Goal: Information Seeking & Learning: Learn about a topic

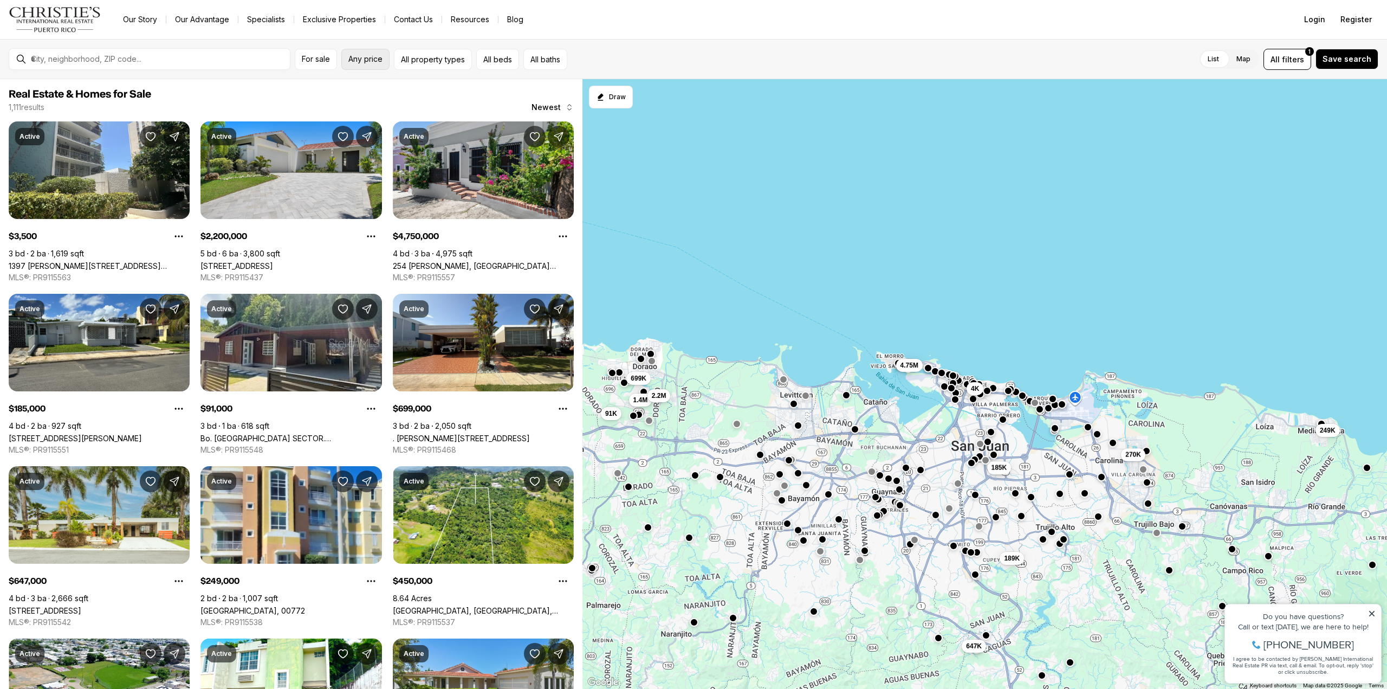
click at [371, 57] on span "Any price" at bounding box center [365, 59] width 34 height 9
click at [516, 98] on input "priceMax" at bounding box center [509, 94] width 93 height 26
type input "********"
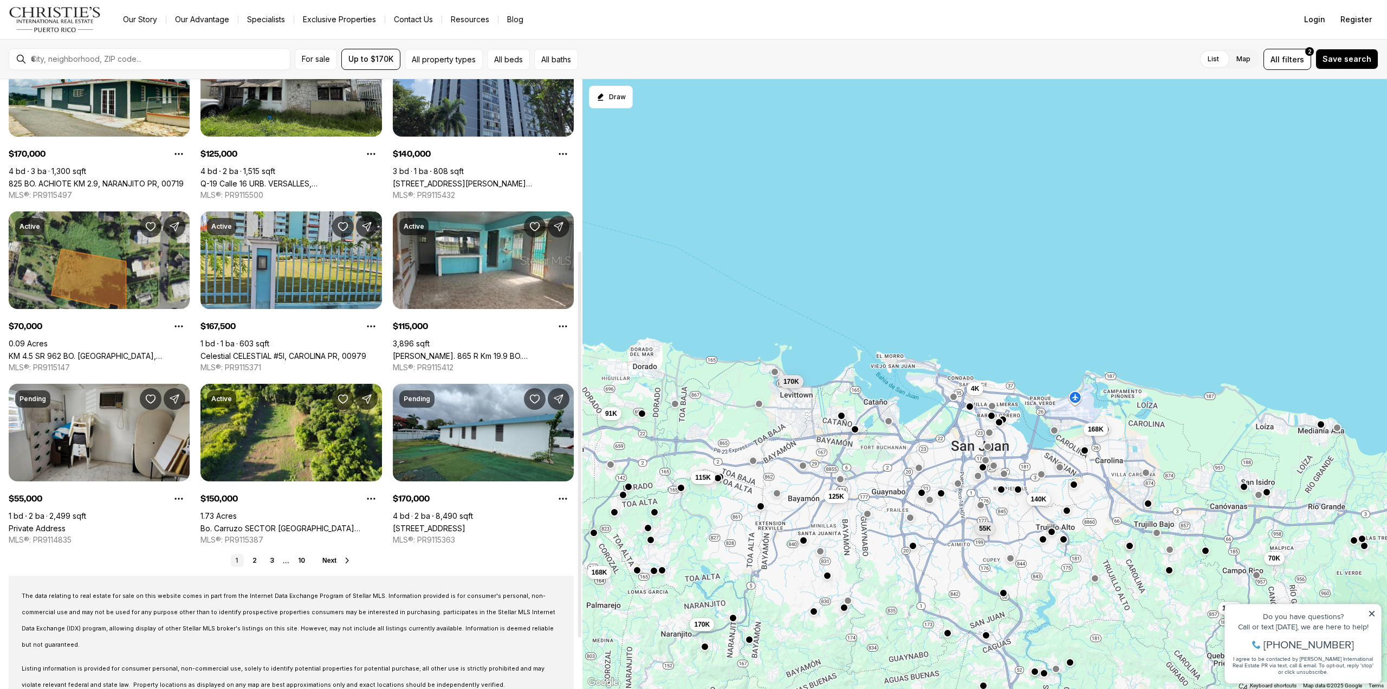
scroll to position [271, 0]
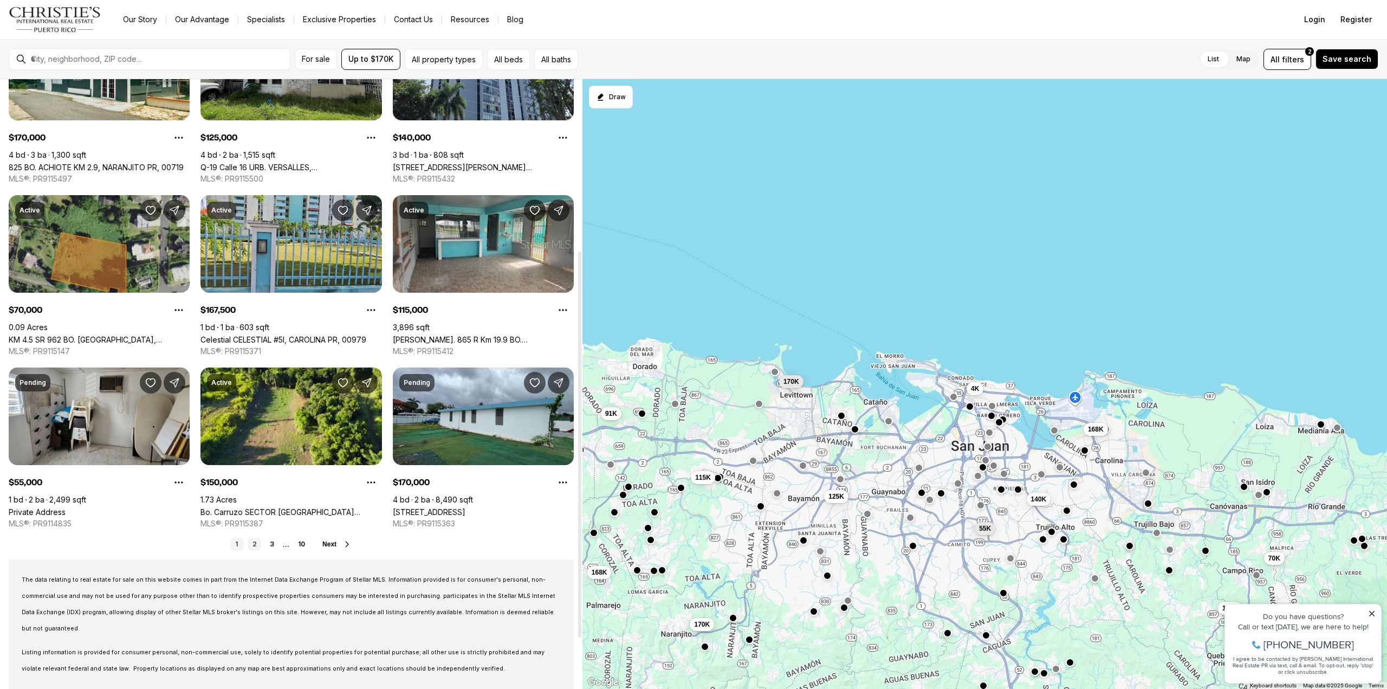
click at [255, 542] on link "2" at bounding box center [254, 544] width 13 height 13
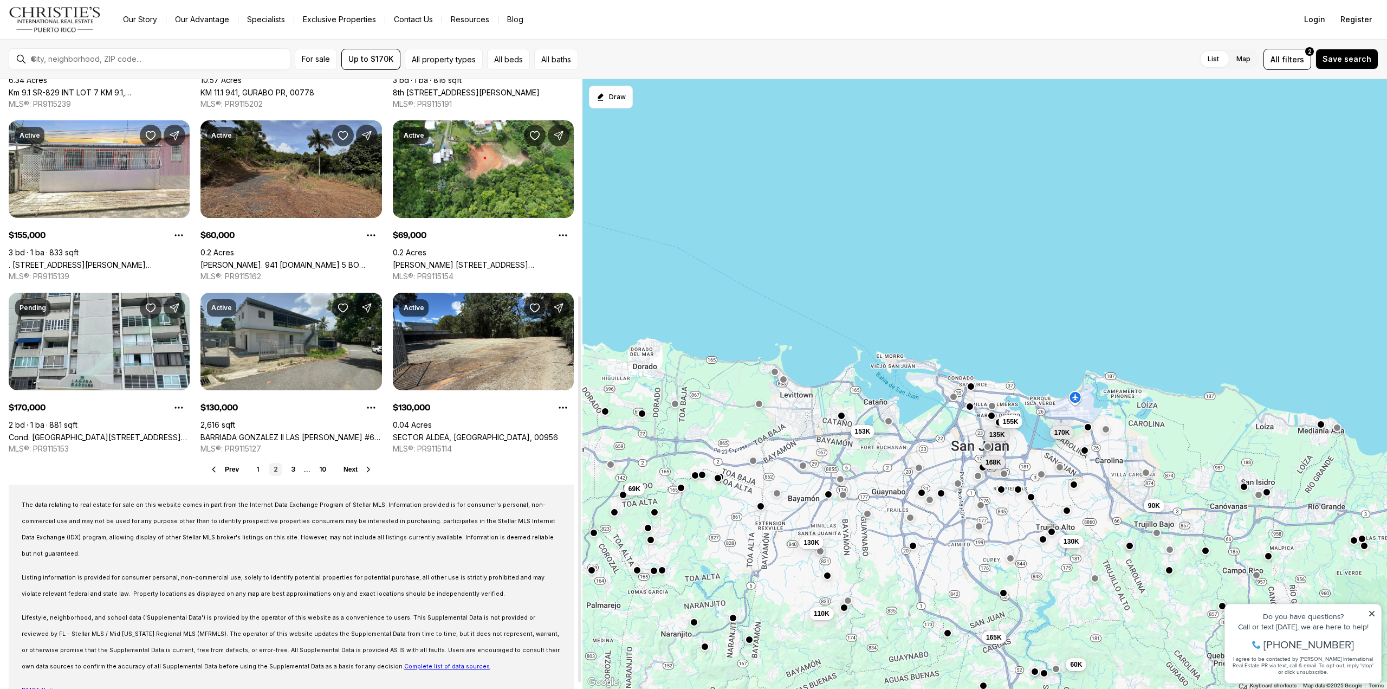
scroll to position [351, 0]
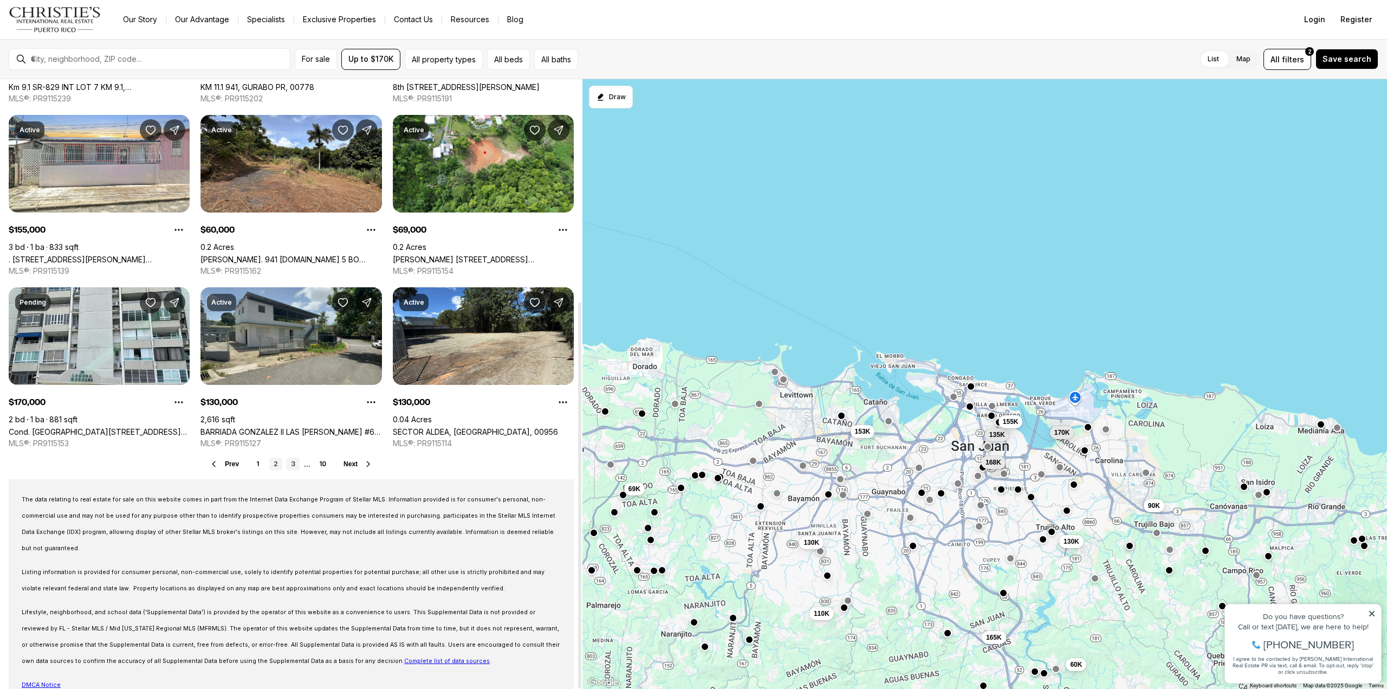
click at [297, 461] on link "3" at bounding box center [293, 463] width 13 height 13
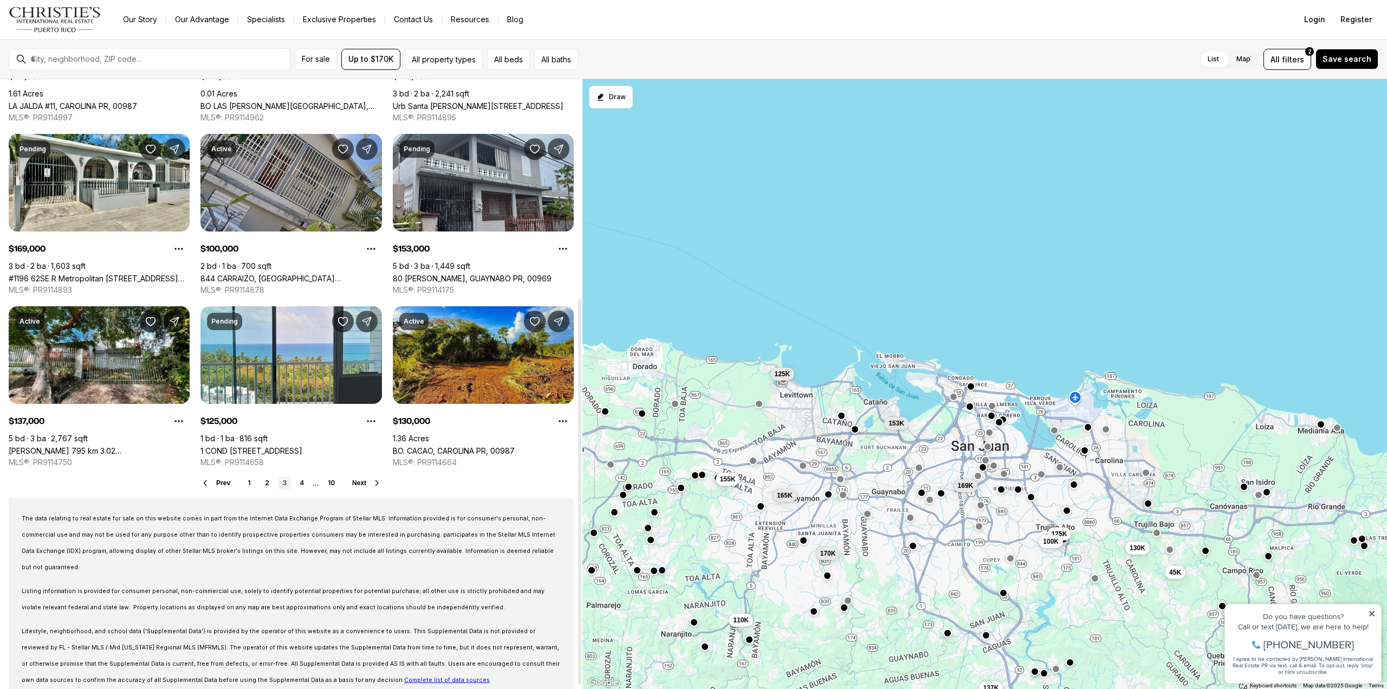
scroll to position [351, 0]
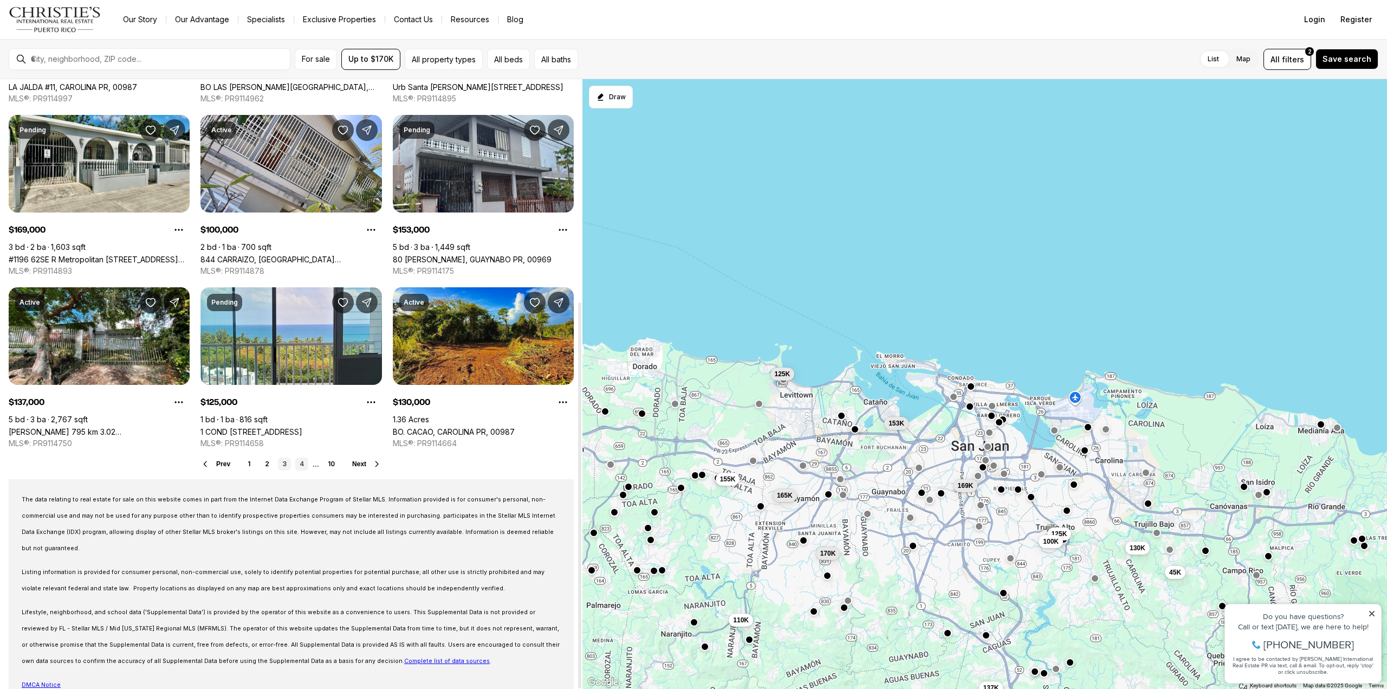
click at [298, 459] on link "4" at bounding box center [301, 463] width 13 height 13
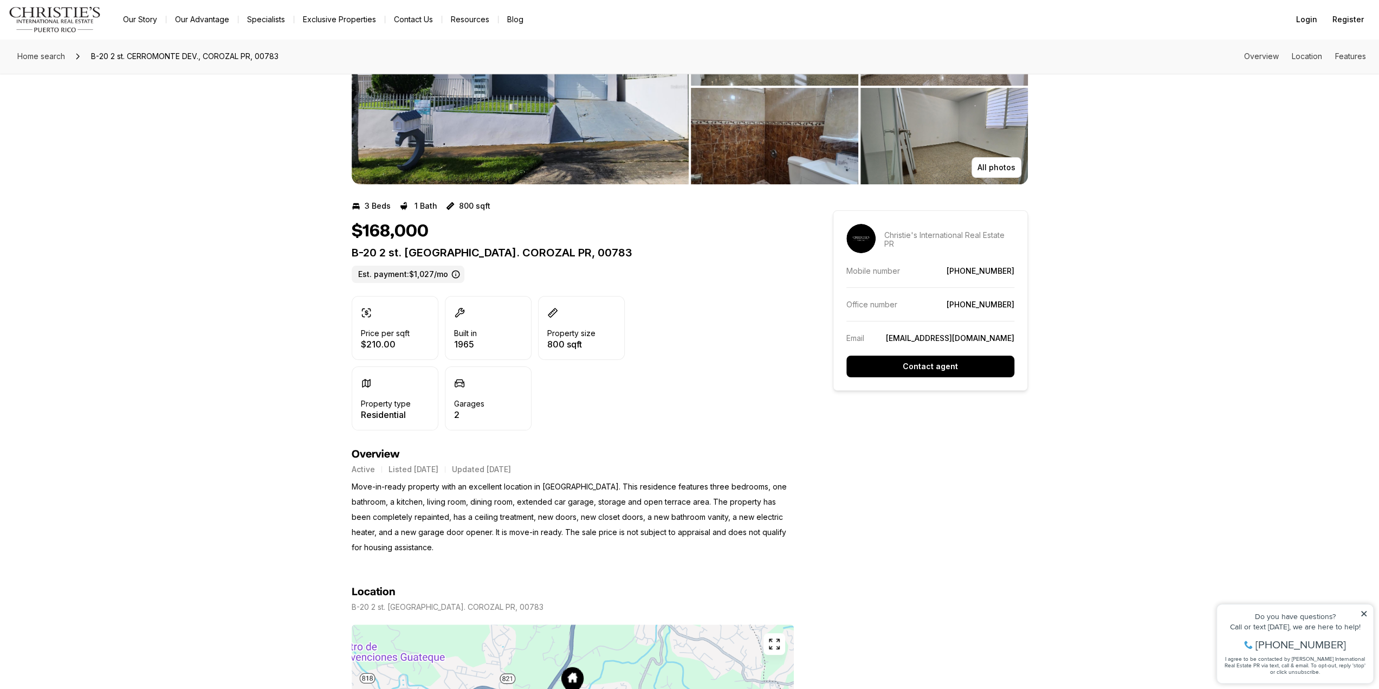
scroll to position [108, 0]
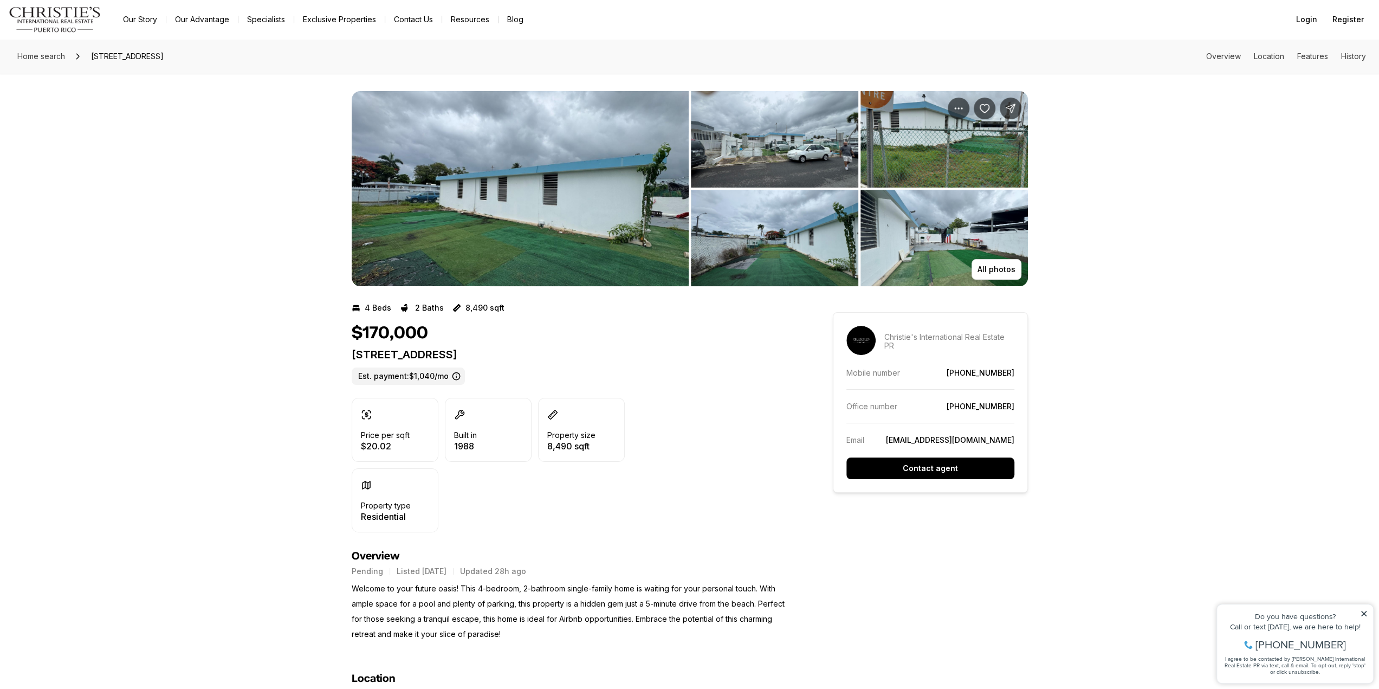
click at [801, 149] on img "View image gallery" at bounding box center [774, 139] width 167 height 96
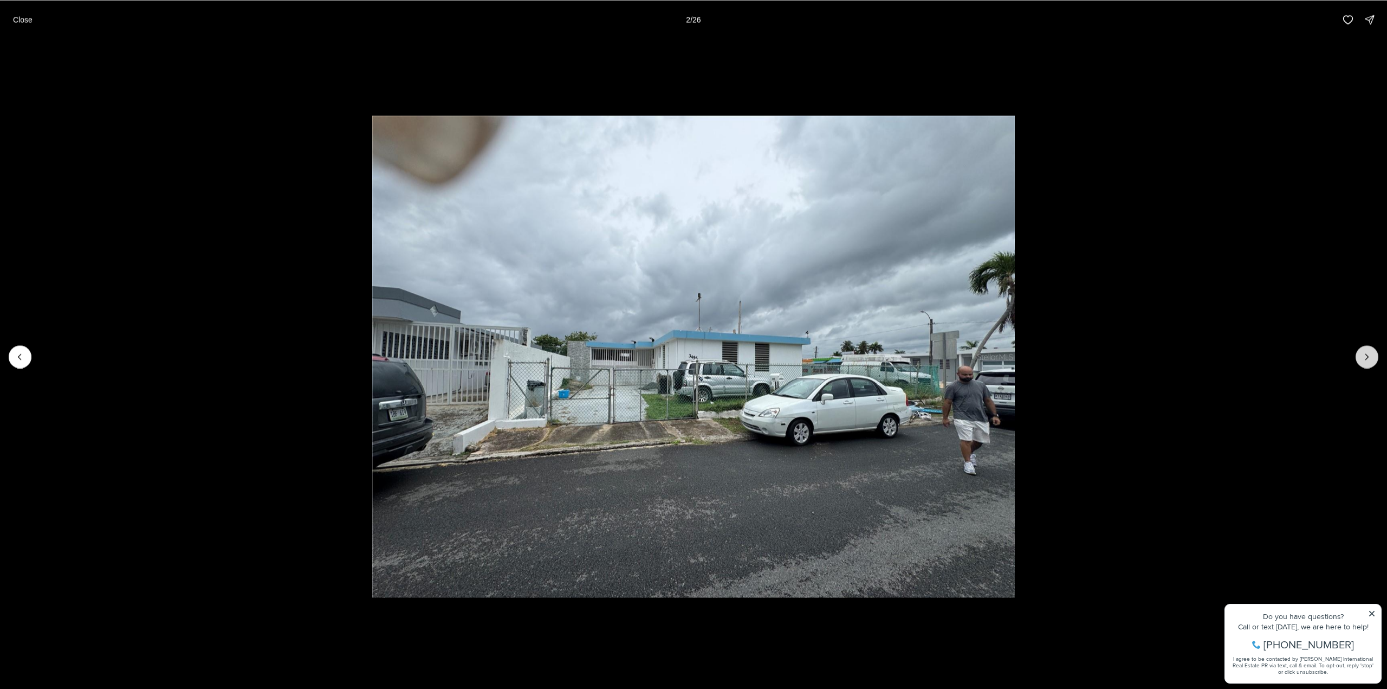
click at [1367, 365] on button "Next slide" at bounding box center [1367, 356] width 23 height 23
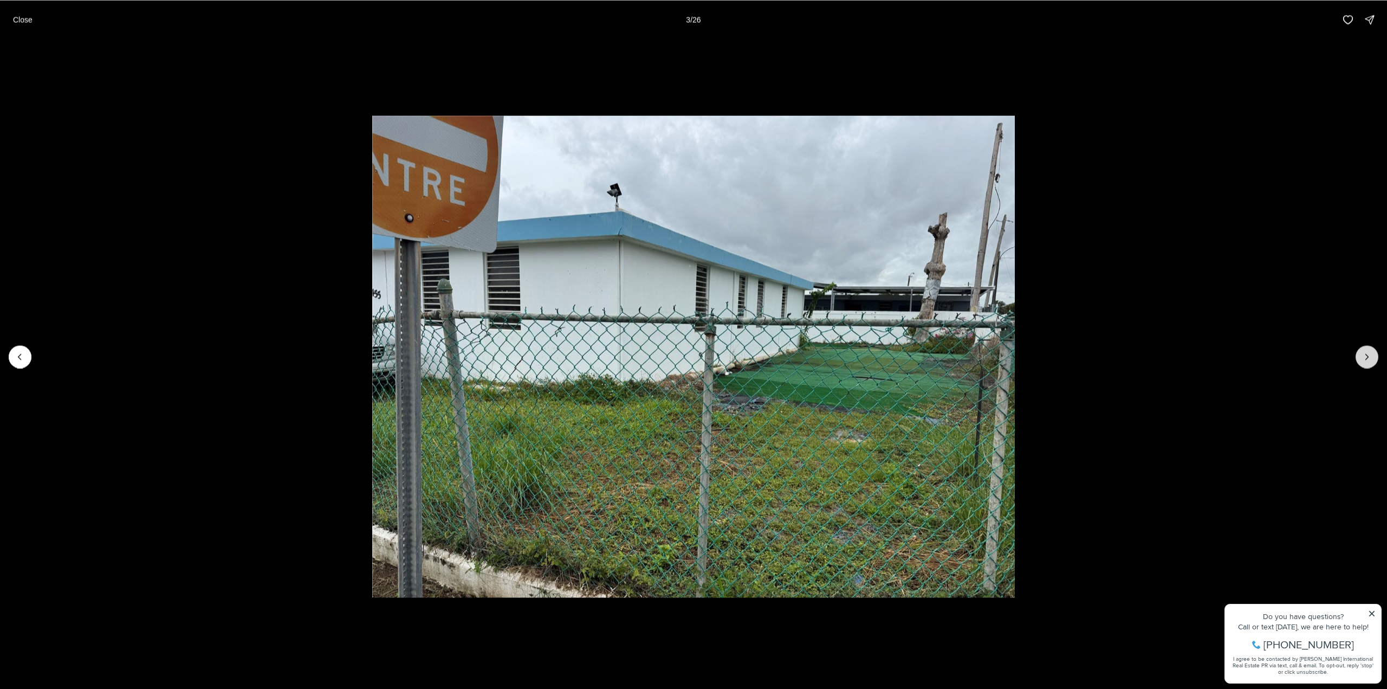
click at [1368, 364] on button "Next slide" at bounding box center [1367, 356] width 23 height 23
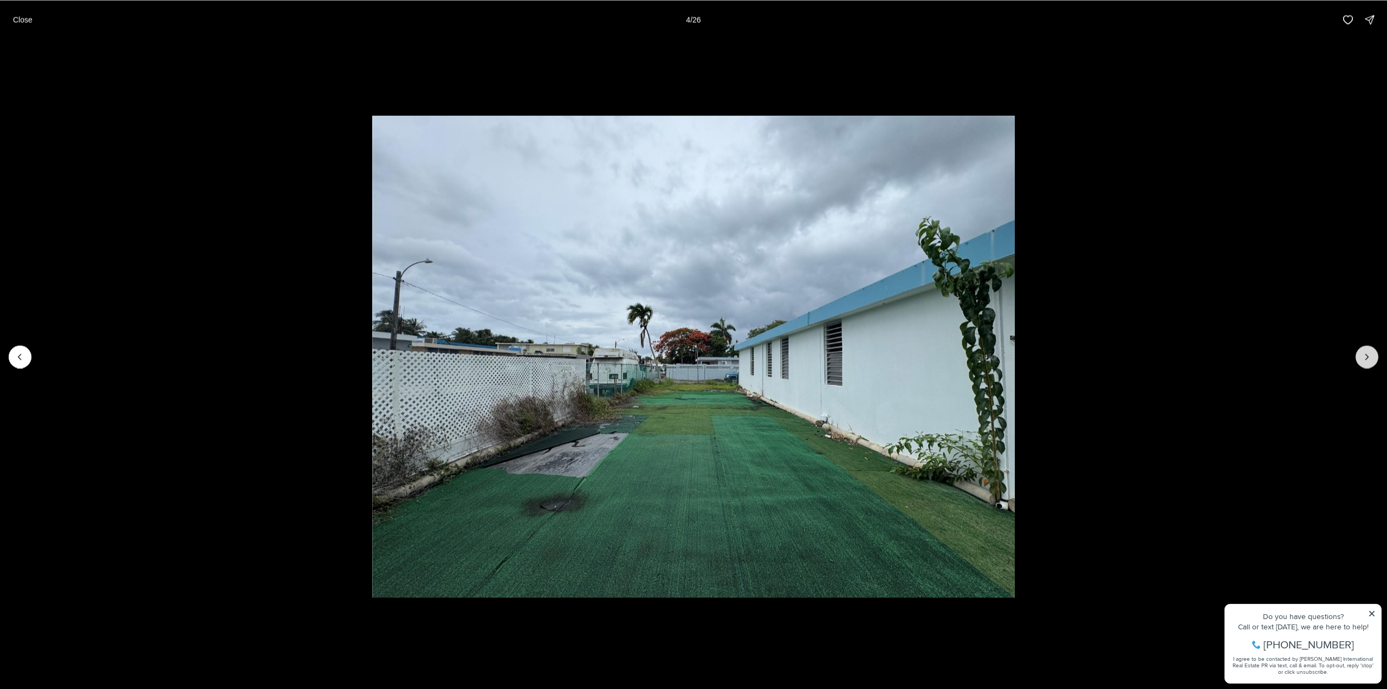
click at [1368, 364] on button "Next slide" at bounding box center [1367, 356] width 23 height 23
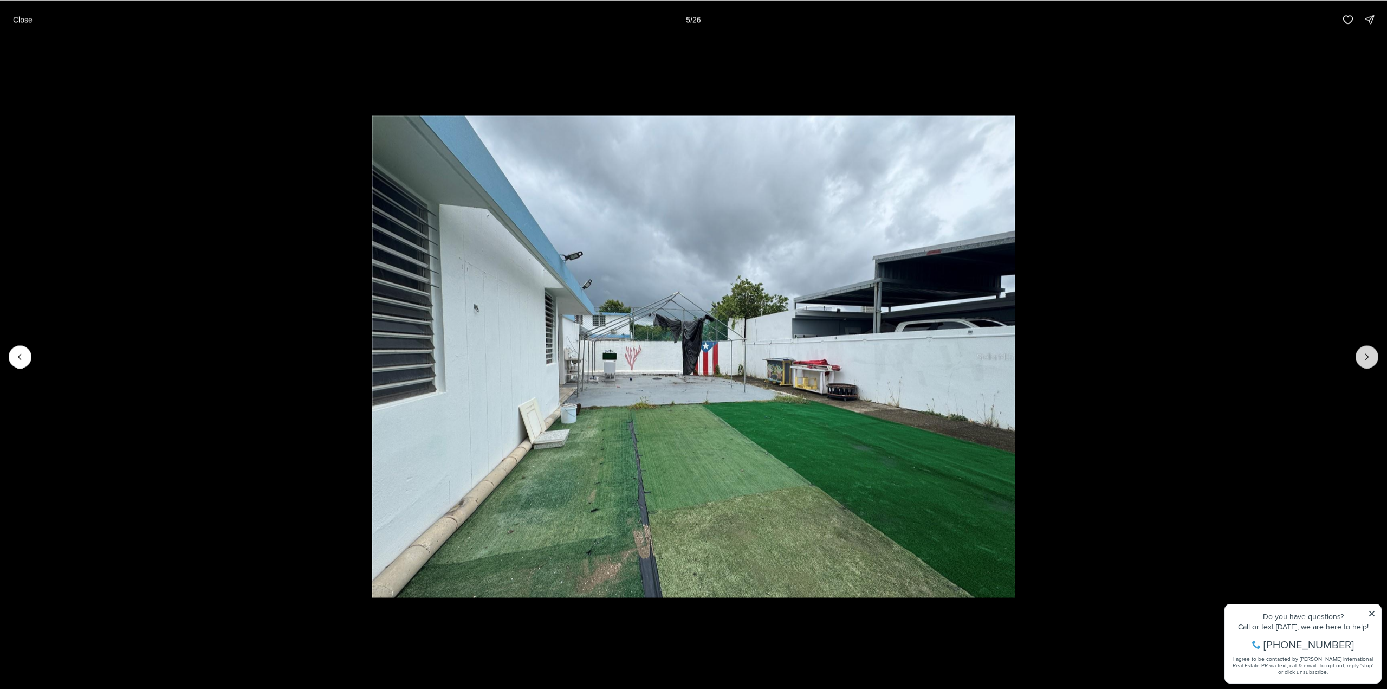
click at [1368, 364] on button "Next slide" at bounding box center [1367, 356] width 23 height 23
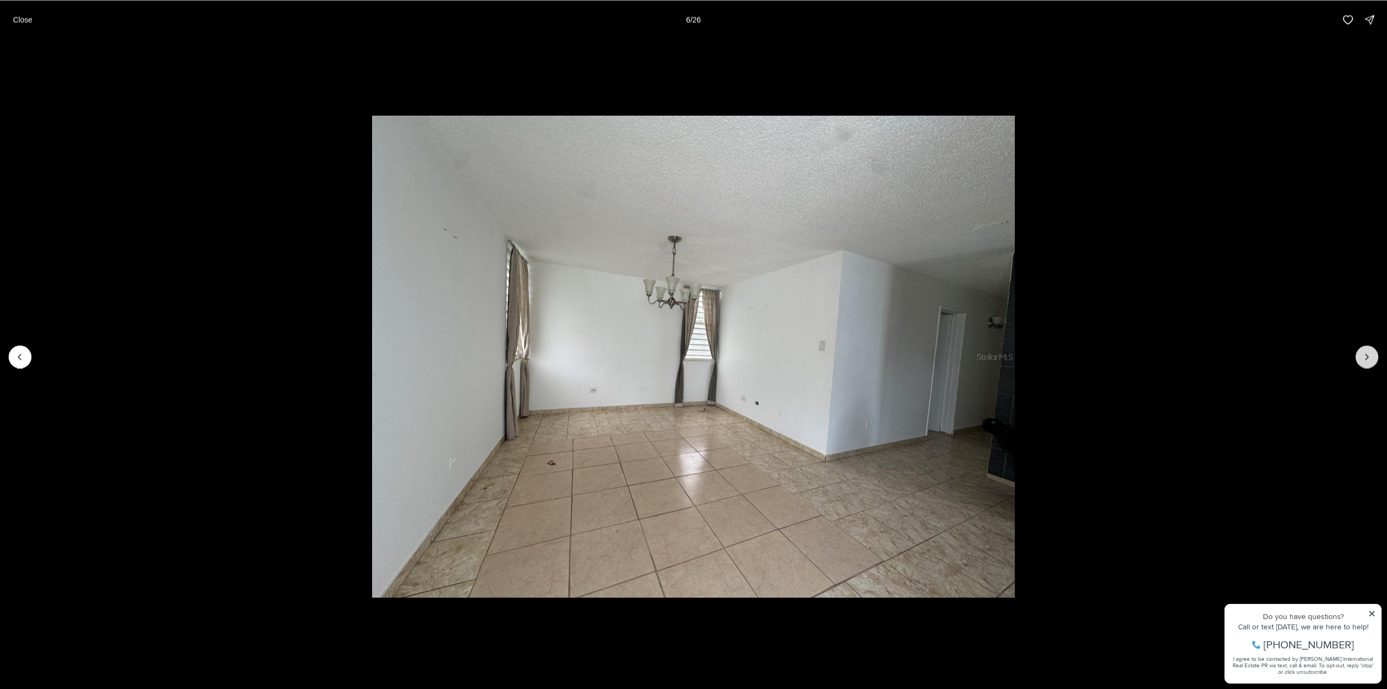
click at [1367, 363] on button "Next slide" at bounding box center [1367, 356] width 23 height 23
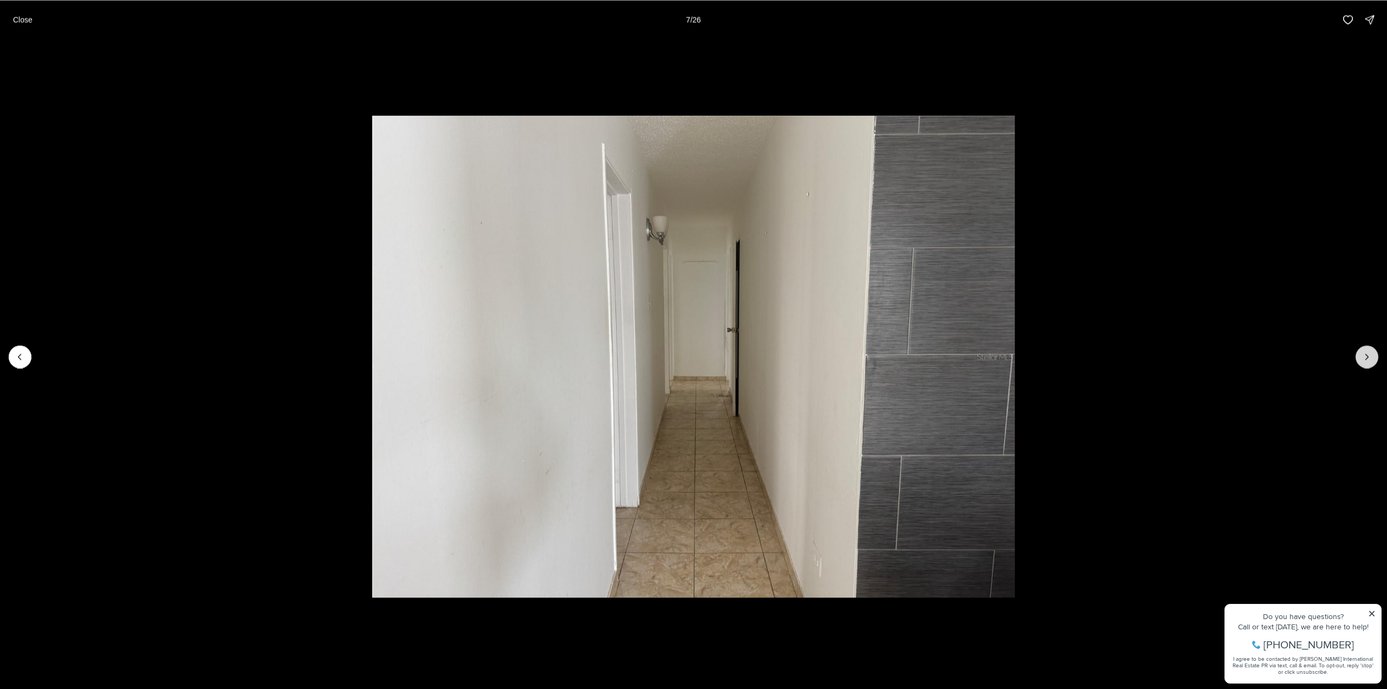
click at [1367, 363] on button "Next slide" at bounding box center [1367, 356] width 23 height 23
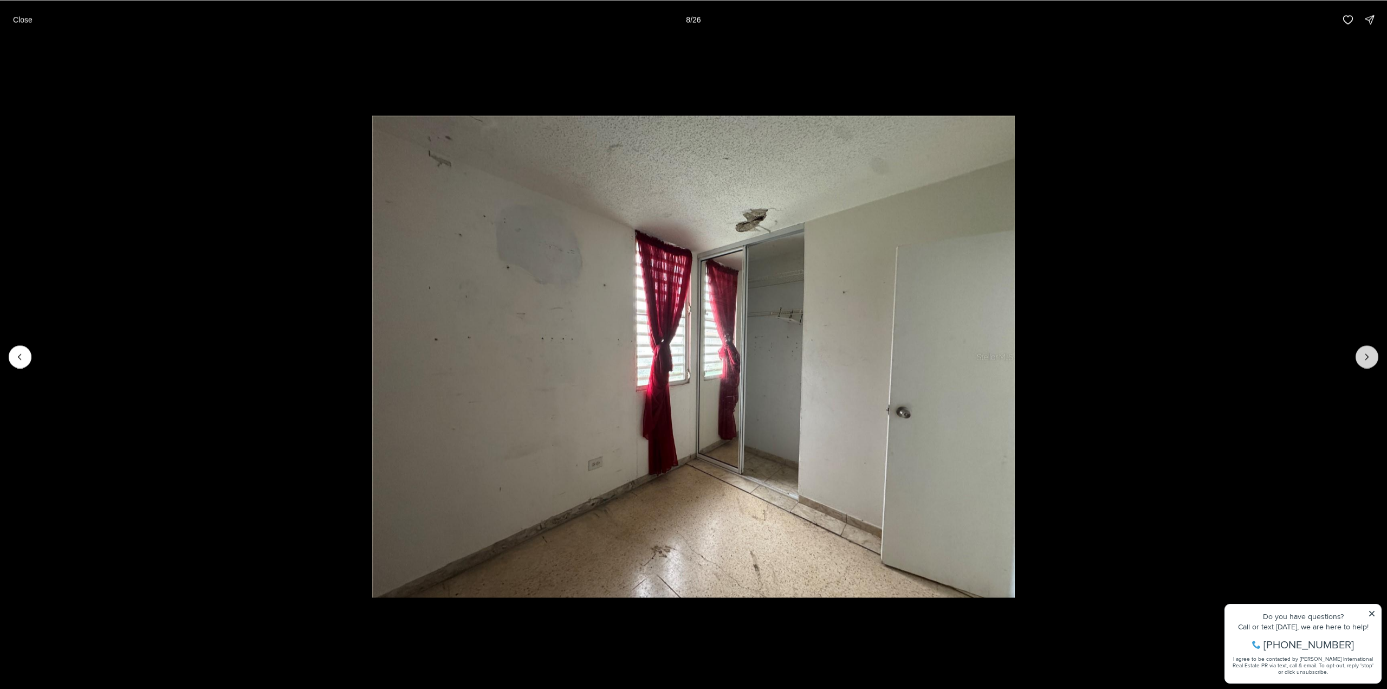
click at [1367, 363] on button "Next slide" at bounding box center [1367, 356] width 23 height 23
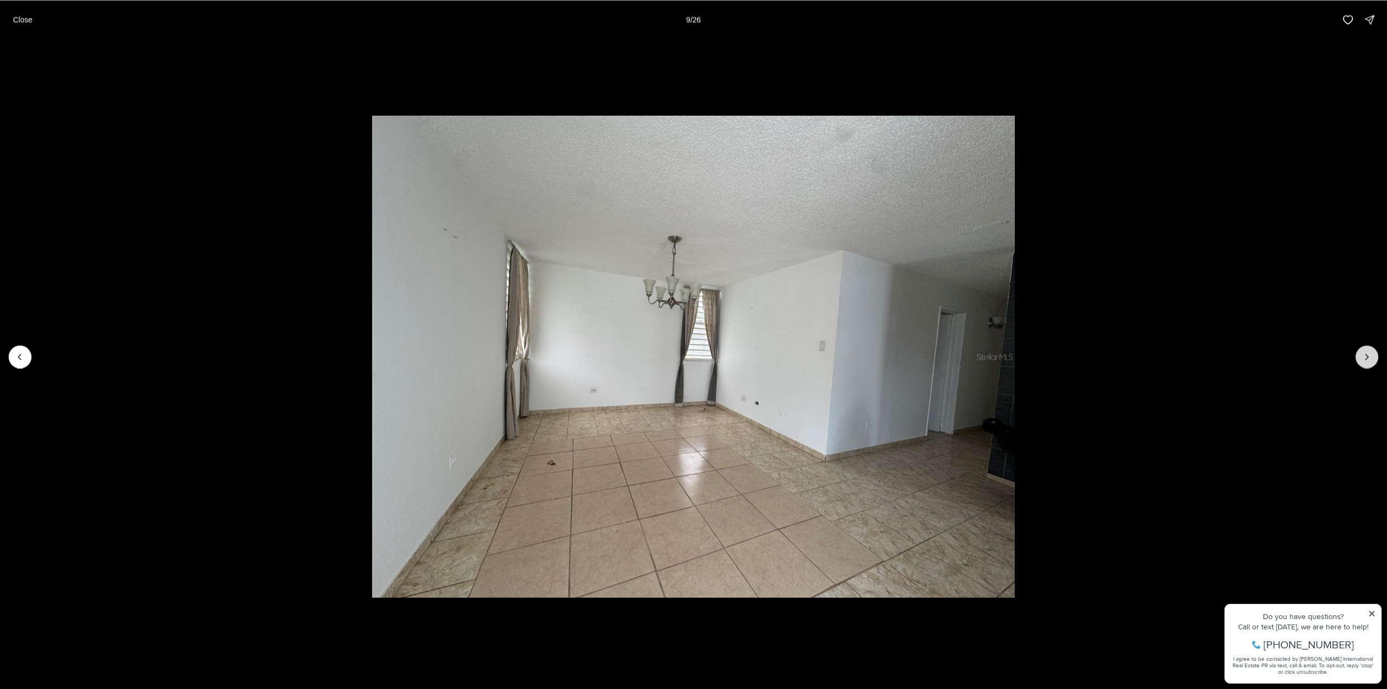
click at [1367, 363] on button "Next slide" at bounding box center [1367, 356] width 23 height 23
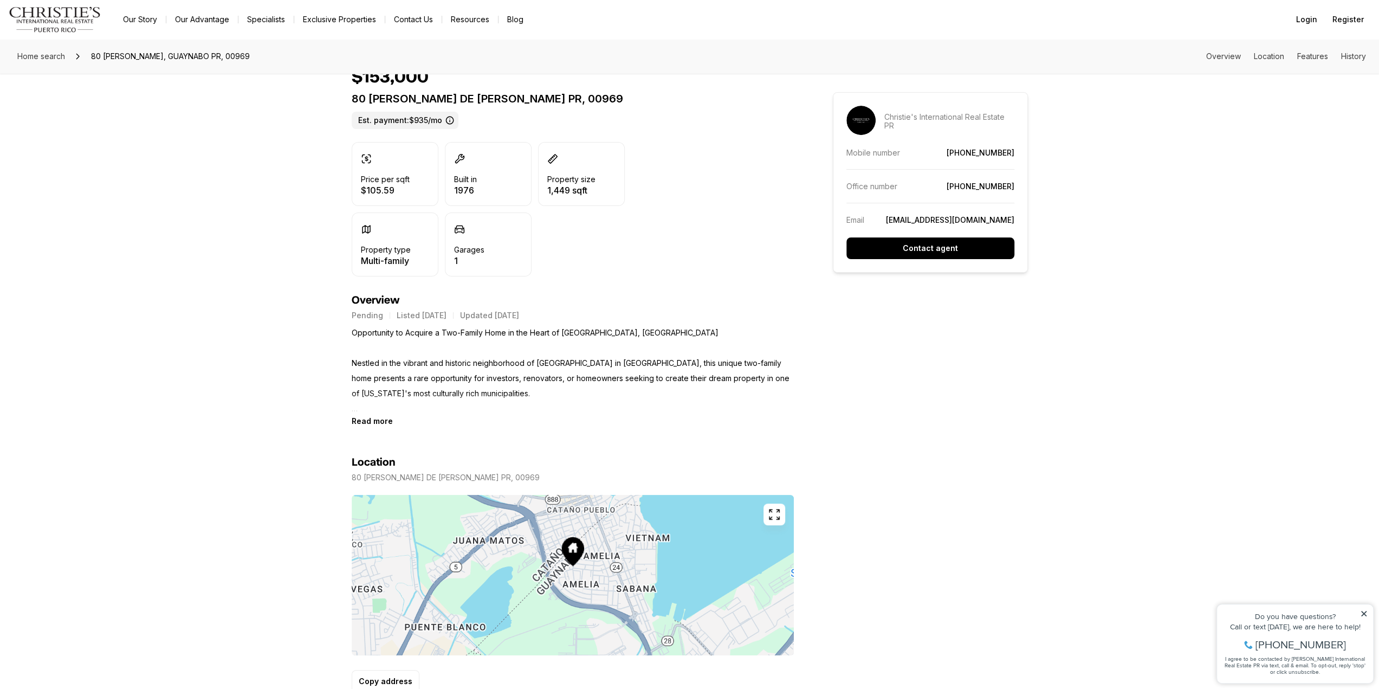
scroll to position [271, 0]
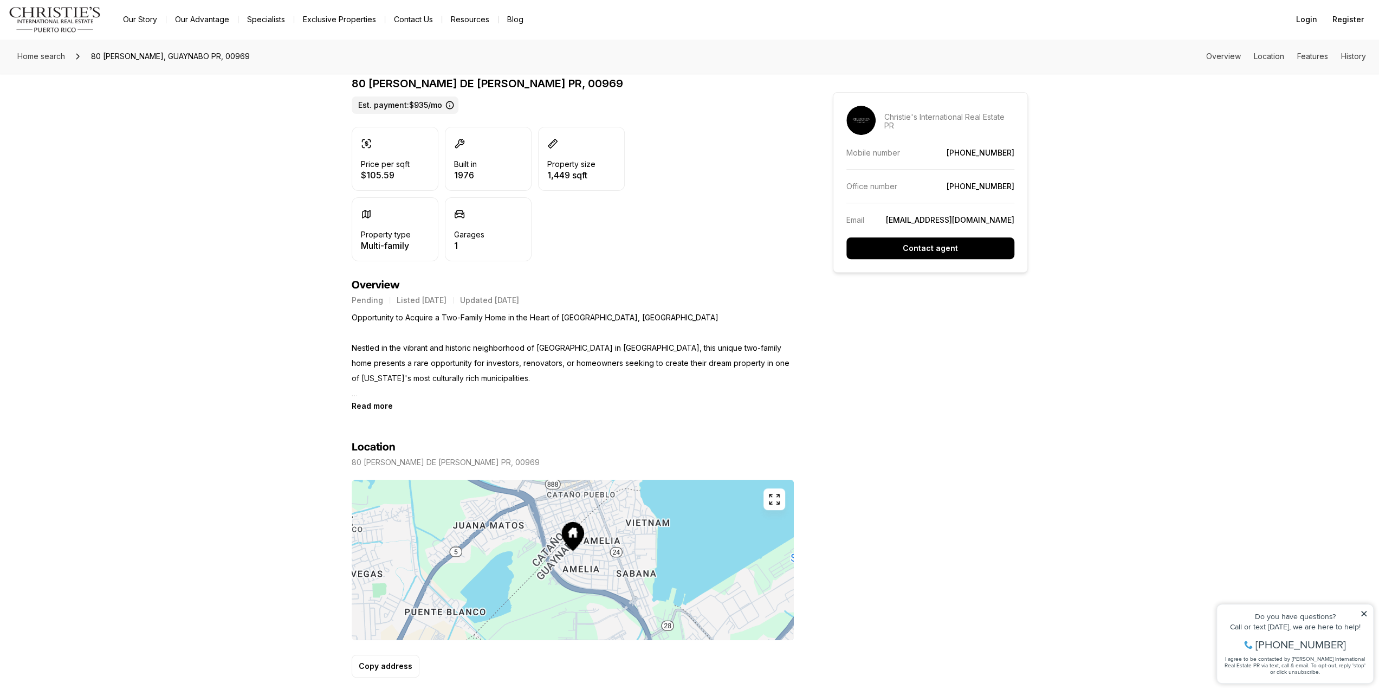
click at [361, 399] on p "Opportunity to Acquire a Two-Family Home in the Heart of Barrio Pueblo Viejo, G…" at bounding box center [573, 355] width 442 height 91
click at [358, 403] on b "Read more" at bounding box center [372, 405] width 41 height 9
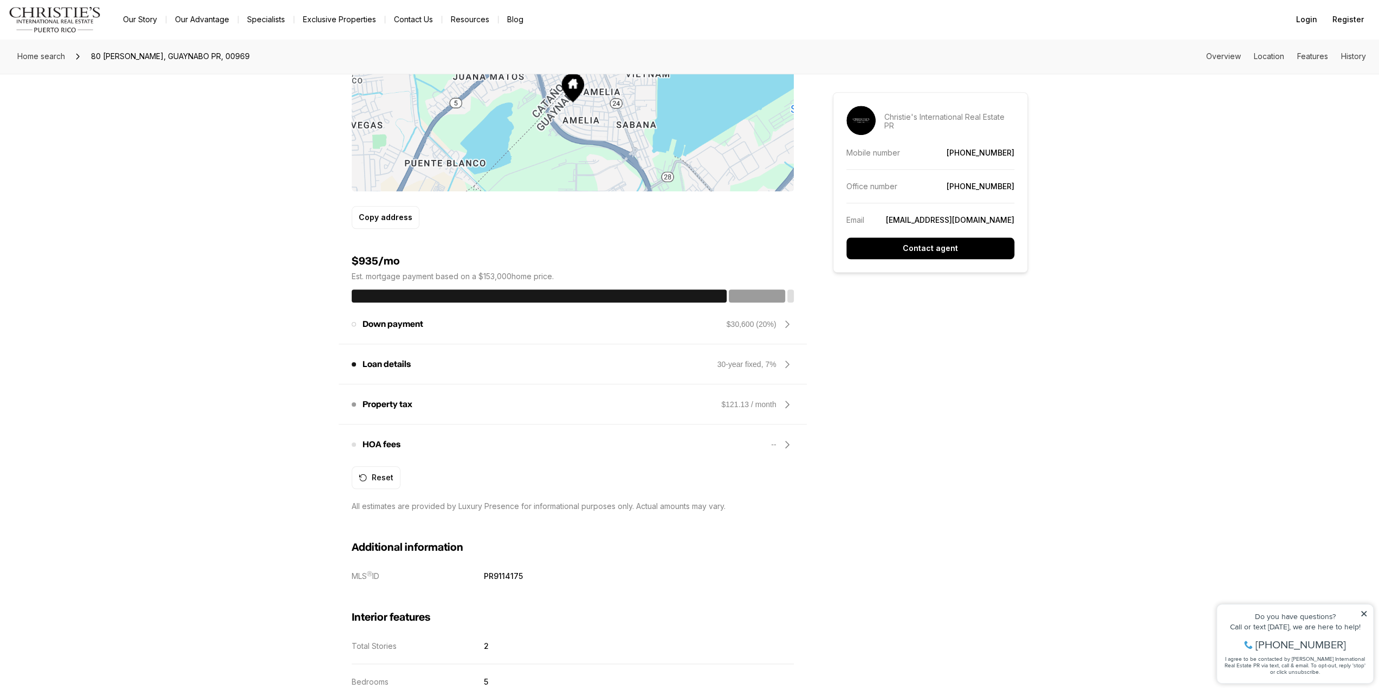
scroll to position [1030, 0]
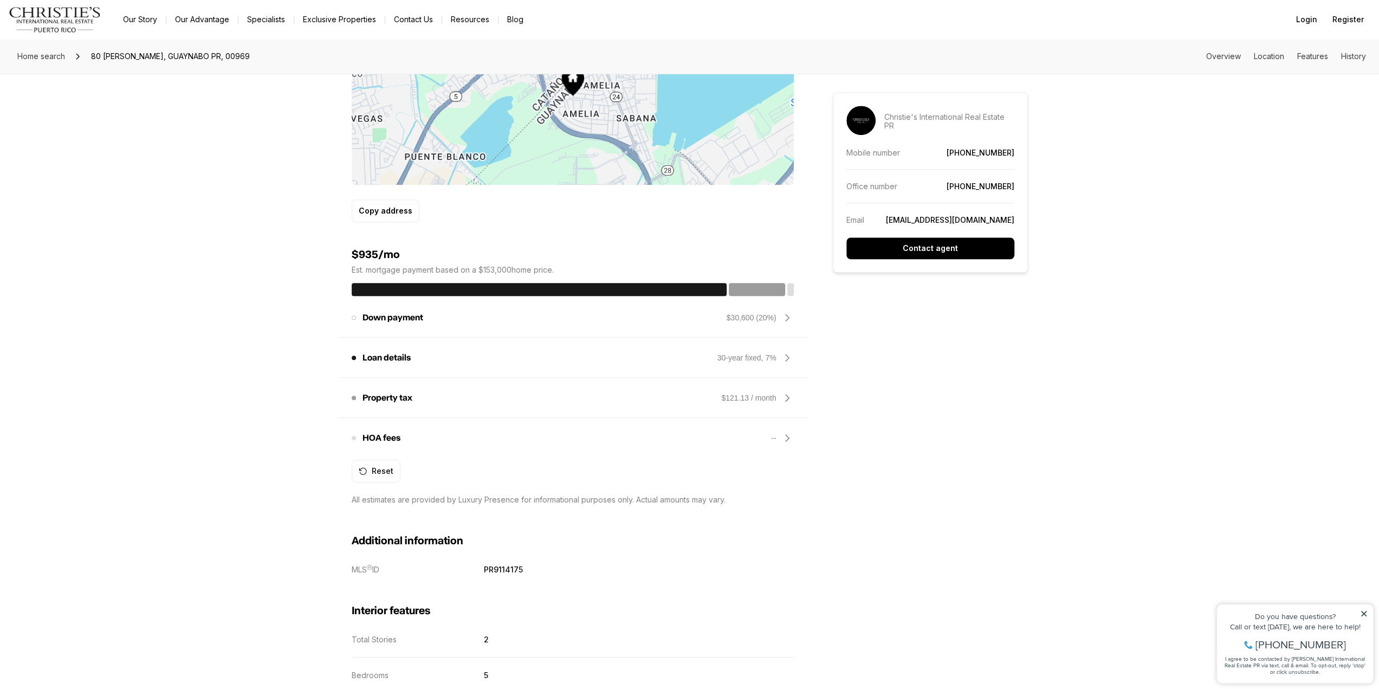
click at [751, 358] on div "30-year fixed, 7%" at bounding box center [747, 357] width 59 height 11
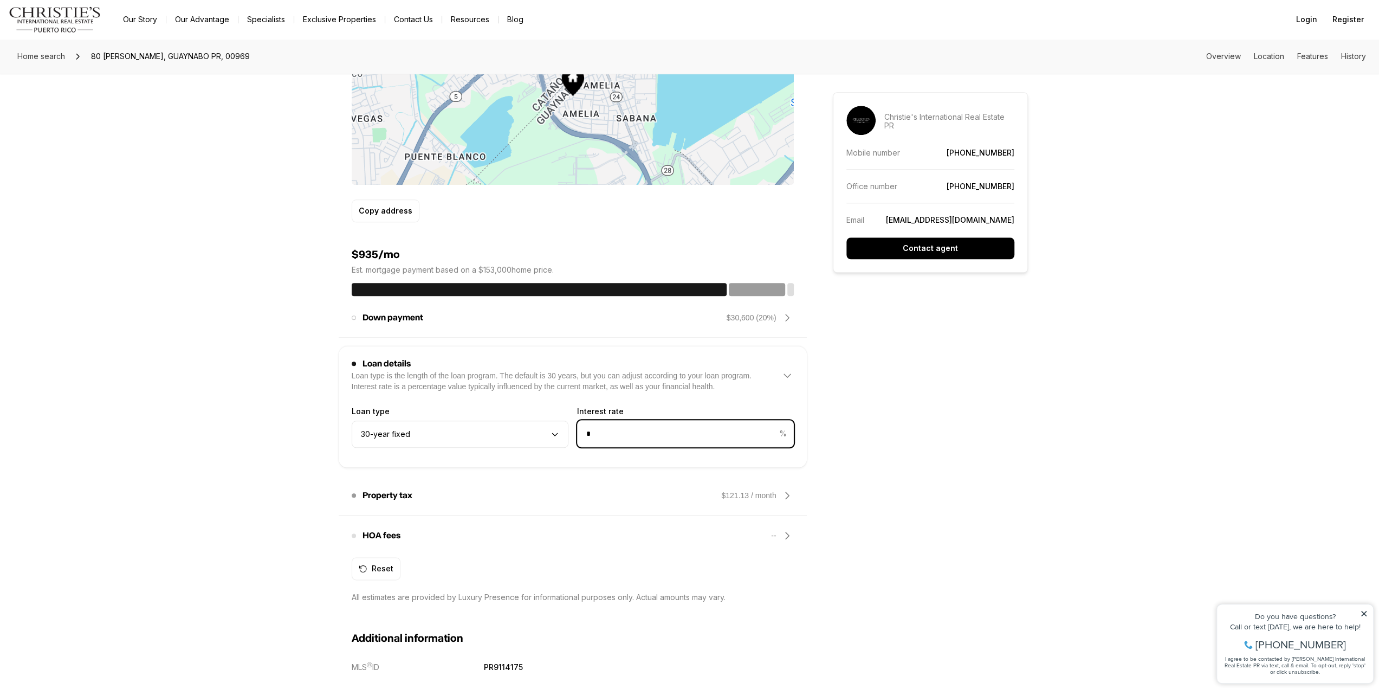
click at [688, 436] on input "*" at bounding box center [677, 434] width 199 height 26
type input "*"
click at [409, 537] on div "HOA fees These fees may be owed in order to maintain and improve properties in …" at bounding box center [573, 535] width 442 height 26
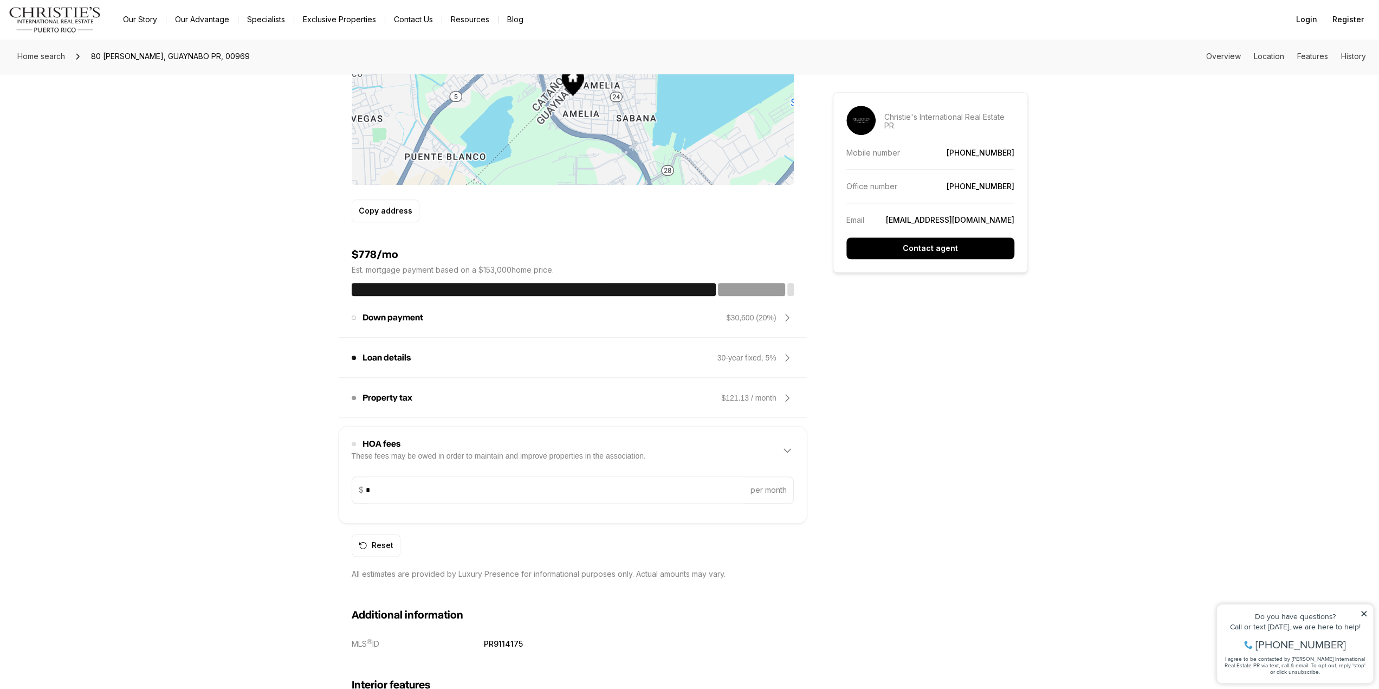
click at [383, 316] on p "Down payment" at bounding box center [393, 317] width 61 height 9
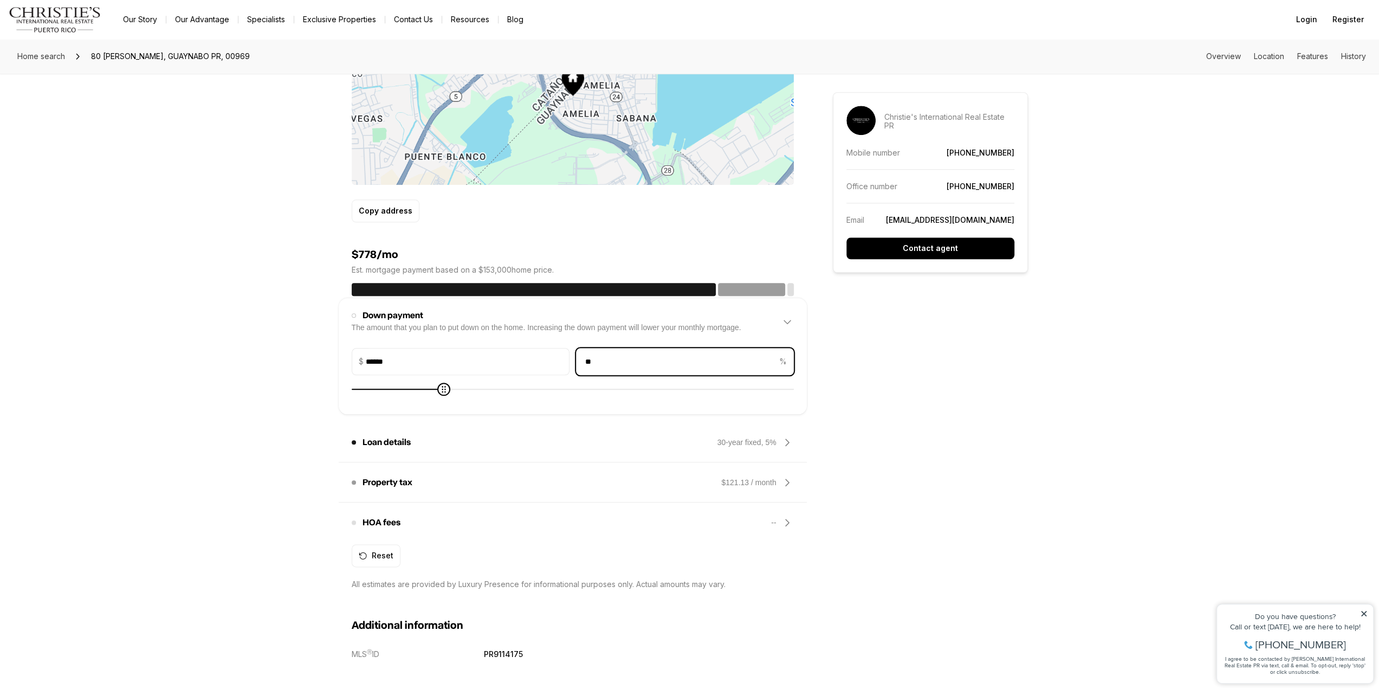
drag, startPoint x: 630, startPoint y: 365, endPoint x: 540, endPoint y: 375, distance: 90.6
click at [491, 387] on div "Down payment amount $ ****** Home price percentage ** %" at bounding box center [573, 371] width 442 height 47
type input "*****"
type input "*"
click at [257, 360] on div "Home search 80 JOSE DE DIEGO, GUAYNABO PR, 00969 Overview Location Features His…" at bounding box center [689, 589] width 1379 height 3161
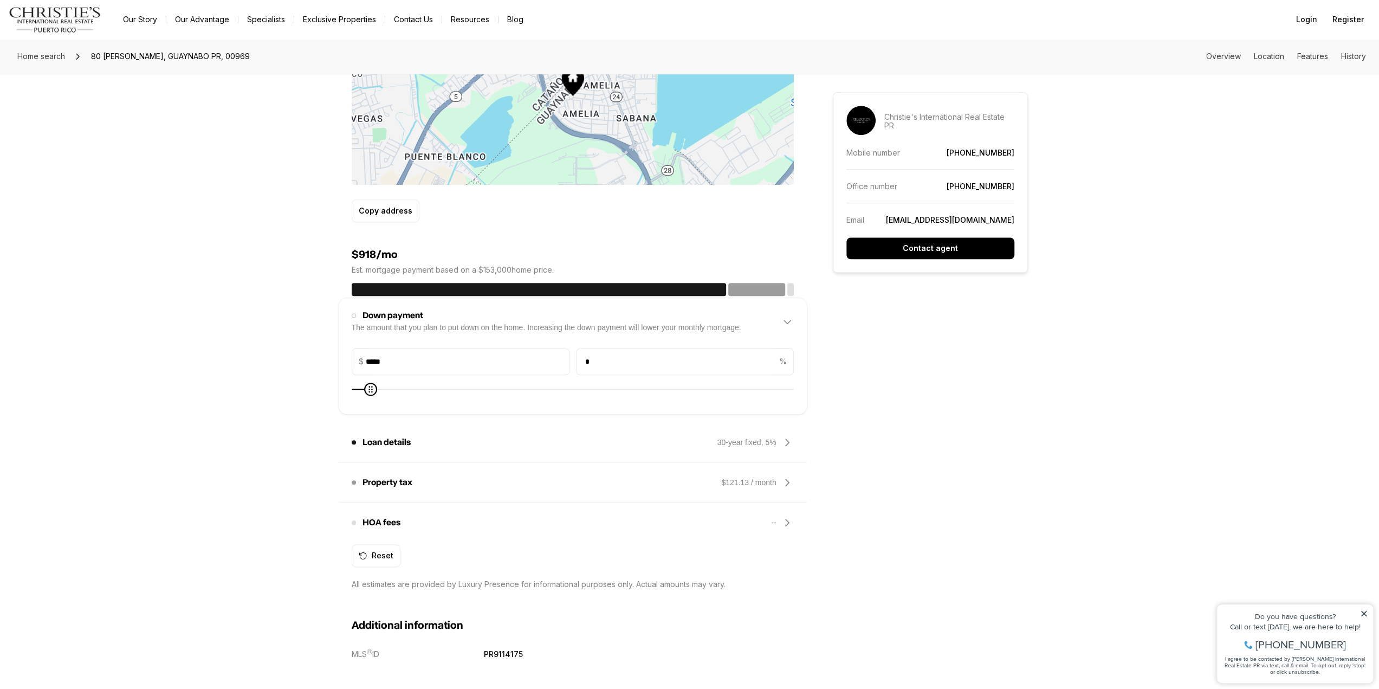
click at [328, 440] on div "Home search 80 JOSE DE DIEGO, GUAYNABO PR, 00969 Overview Location Features His…" at bounding box center [689, 589] width 1379 height 3161
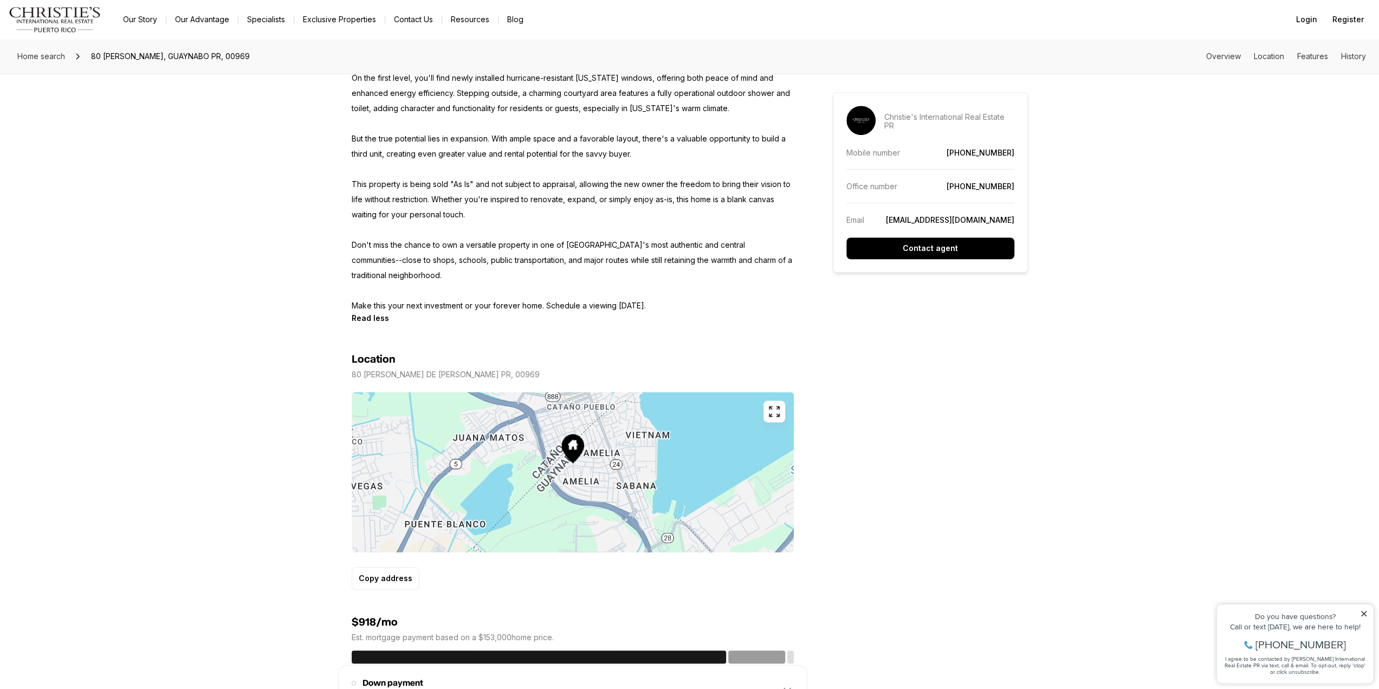
scroll to position [650, 0]
